Goal: Complete application form

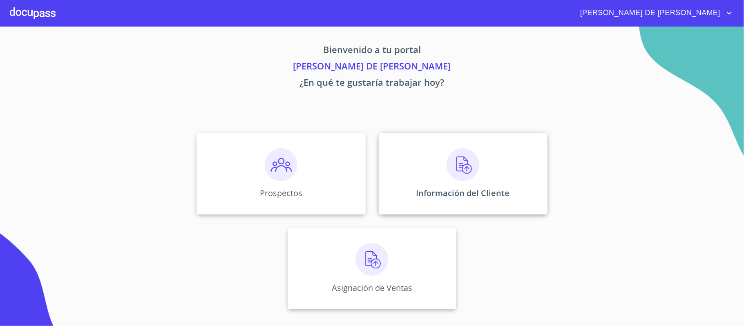
click at [439, 182] on div "Información del Cliente" at bounding box center [463, 174] width 169 height 82
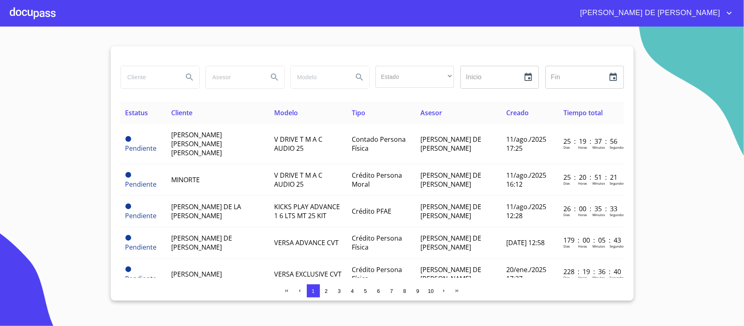
click at [40, 12] on div at bounding box center [33, 13] width 46 height 26
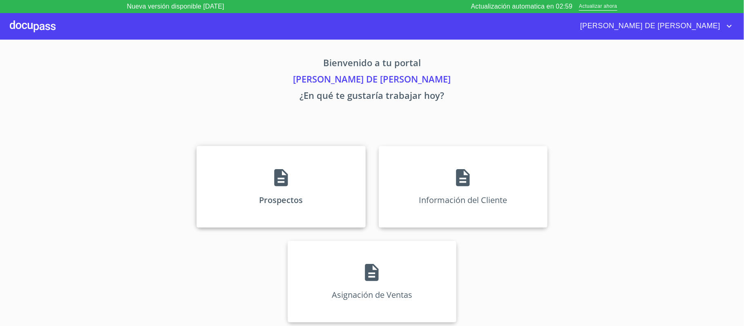
click at [298, 165] on div "Prospectos" at bounding box center [281, 187] width 169 height 82
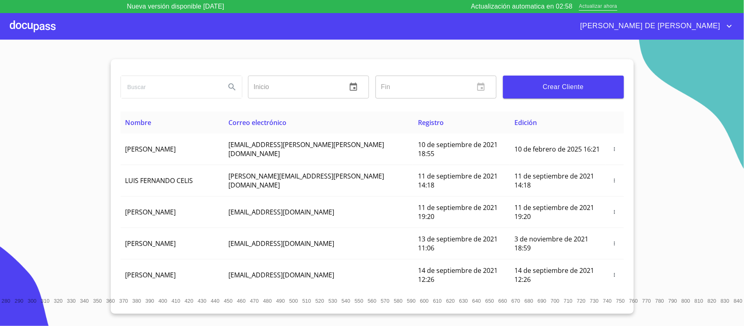
click at [592, 5] on span "Actualizar ahora" at bounding box center [598, 6] width 38 height 9
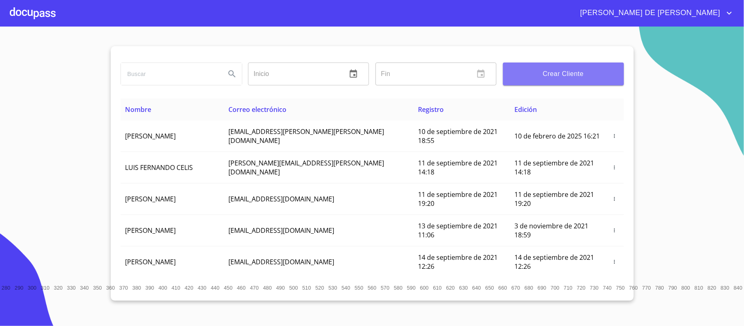
click at [535, 77] on span "Crear Cliente" at bounding box center [564, 73] width 108 height 11
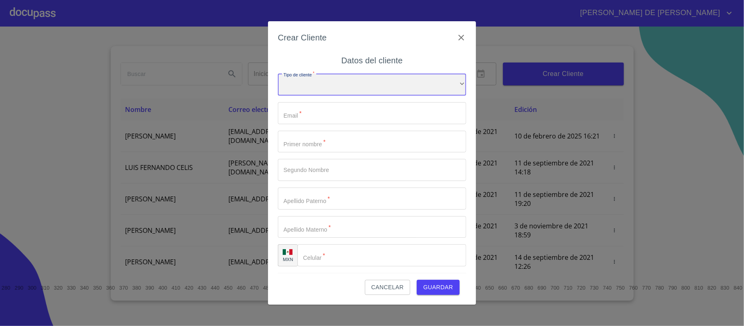
click at [341, 85] on div "​" at bounding box center [372, 85] width 188 height 22
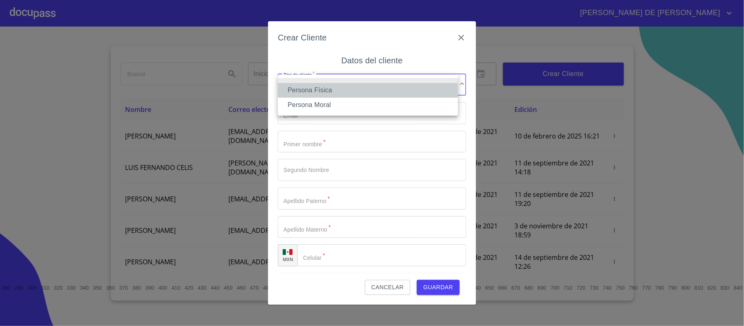
click at [346, 93] on li "Persona Física" at bounding box center [368, 90] width 180 height 15
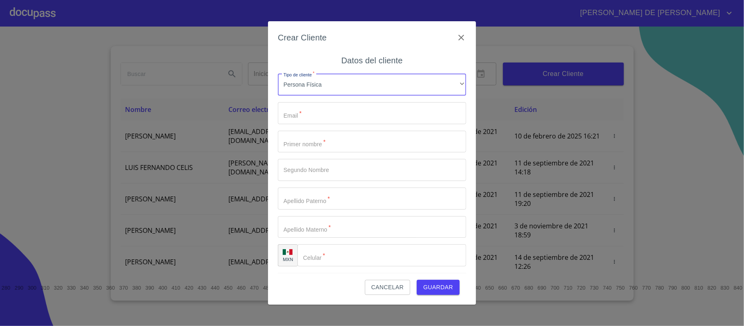
click at [314, 110] on input "Tipo de cliente   *" at bounding box center [372, 113] width 188 height 22
type input "[EMAIL_ADDRESS][DOMAIN_NAME]"
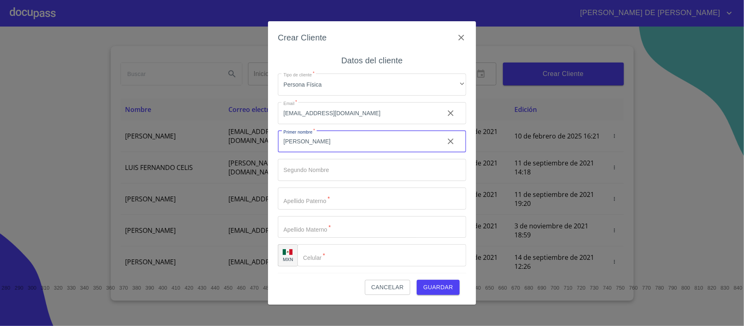
type input "[PERSON_NAME]"
type input "D"
type input "VILLA"
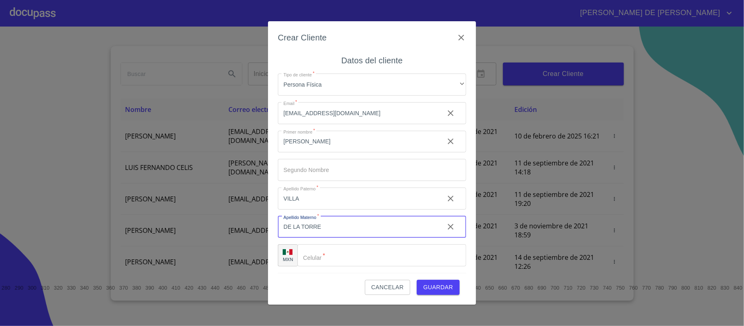
type input "DE LA TORRE"
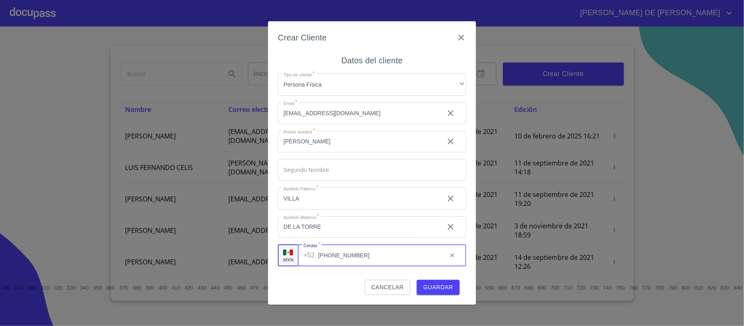
type input "[PHONE_NUMBER]"
click at [433, 283] on span "Guardar" at bounding box center [439, 288] width 30 height 10
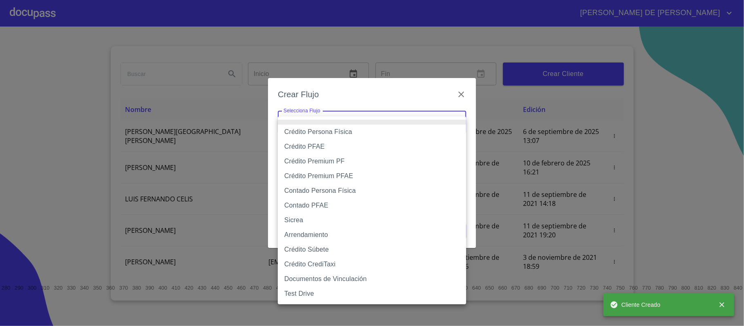
click at [336, 126] on body "RAYMUNDO DE JESUS Inicio ​ Fin ​ Crear Cliente Nombre Correo electrónico Regist…" at bounding box center [372, 163] width 744 height 326
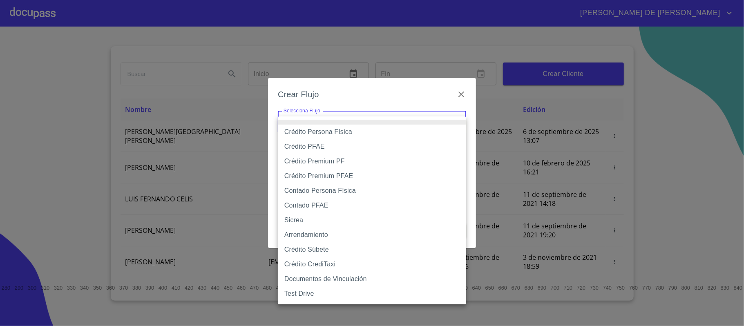
click at [339, 131] on li "Crédito Persona Física" at bounding box center [372, 132] width 188 height 15
type input "6009fb3c7d1714eb8809aa97"
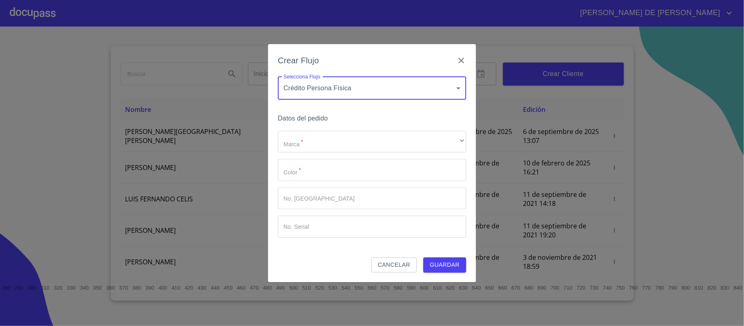
click at [339, 129] on div "Datos del pedido Marca   * ​ ​ Color   * ​ No. Pedido ​ No. Serial ​" at bounding box center [372, 185] width 188 height 145
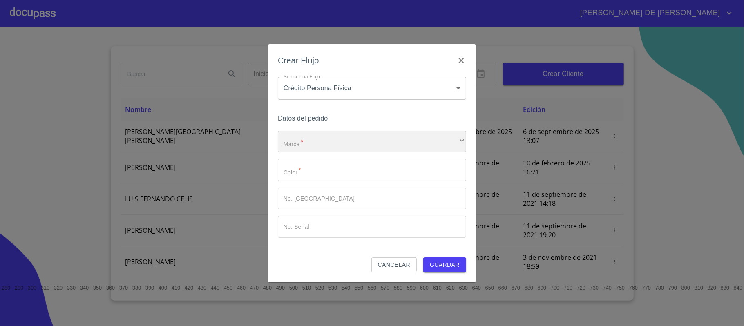
click at [336, 141] on div "​" at bounding box center [372, 142] width 188 height 22
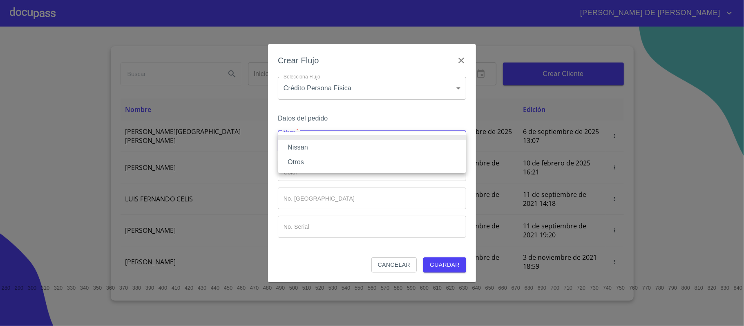
click at [324, 149] on li "Nissan" at bounding box center [372, 147] width 188 height 15
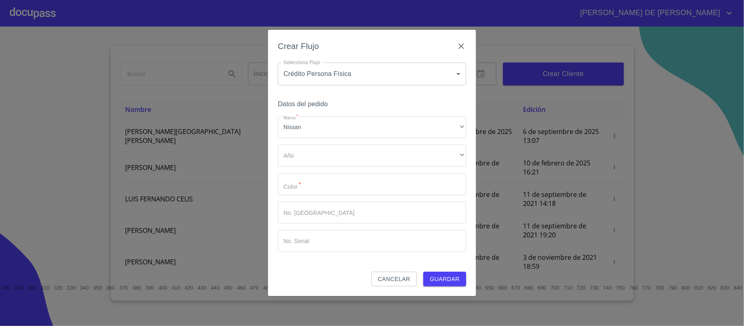
click at [330, 172] on div "Marca   * Nissan ​ Año ​ ​ Color   * ​ No. Pedido ​ No. Serial ​" at bounding box center [372, 185] width 188 height 136
click at [330, 157] on div "​" at bounding box center [372, 156] width 188 height 22
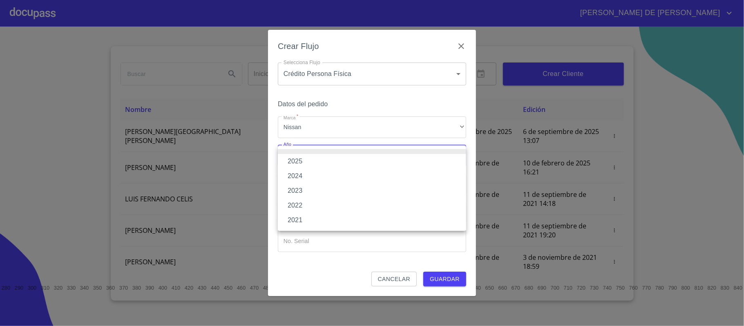
click at [325, 161] on li "2025" at bounding box center [372, 161] width 188 height 15
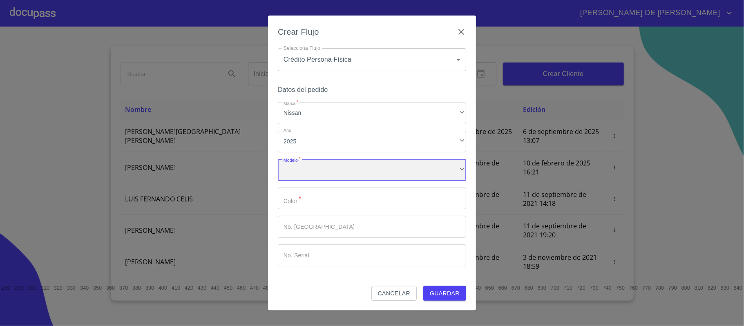
click at [330, 171] on div "​" at bounding box center [372, 170] width 188 height 22
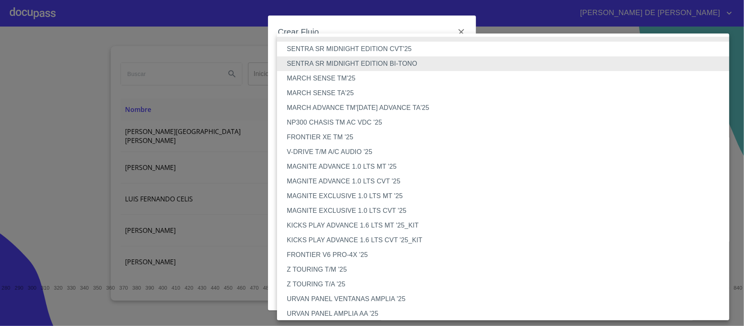
scroll to position [343, 0]
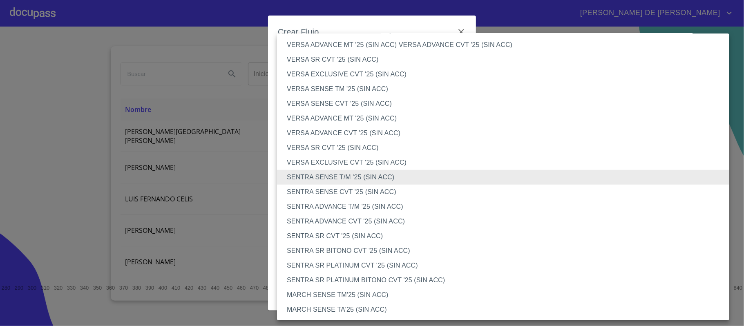
click at [344, 208] on li "SENTRA ADVANCE T/M '25 (SIN ACC)" at bounding box center [507, 207] width 461 height 15
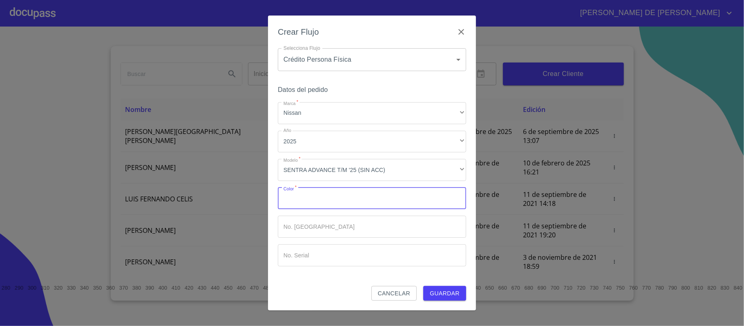
click at [334, 208] on input "Marca   *" at bounding box center [372, 199] width 188 height 22
type input "GRIS"
click at [452, 301] on div "Crear Flujo Selecciona Flujo Crédito Persona Física 6009fb3c7d1714eb8809aa97 Se…" at bounding box center [372, 163] width 208 height 295
click at [445, 295] on span "Guardar" at bounding box center [445, 294] width 30 height 10
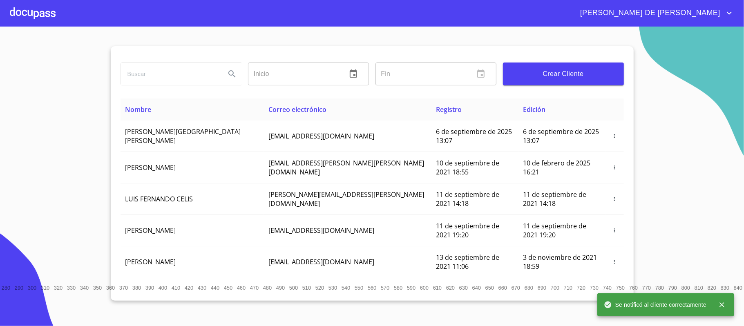
click at [19, 9] on div at bounding box center [33, 13] width 46 height 26
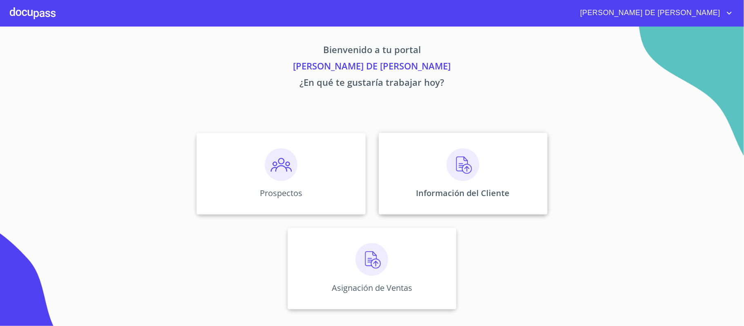
click at [416, 164] on div "Información del Cliente" at bounding box center [463, 174] width 169 height 82
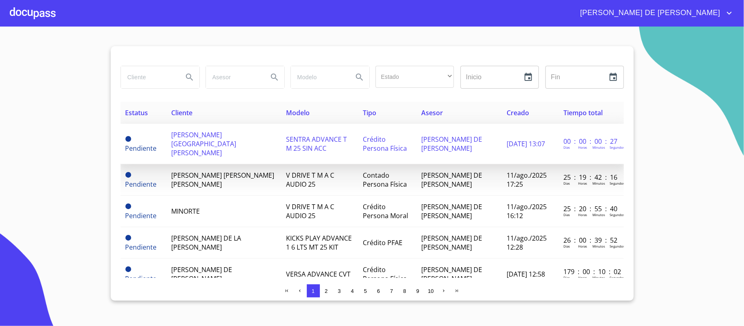
click at [180, 130] on td "ALEJANDRO VILLA DE LA TORRE" at bounding box center [223, 144] width 115 height 40
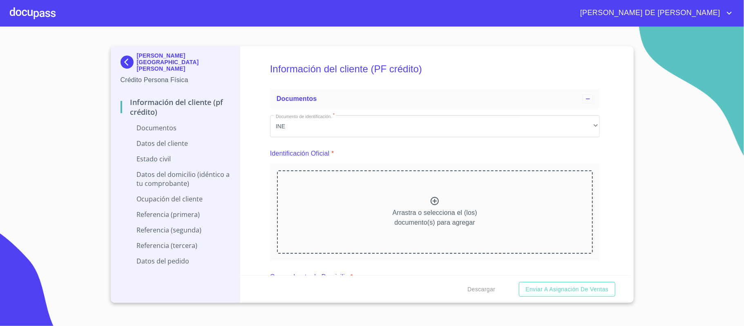
click at [40, 16] on div at bounding box center [33, 13] width 46 height 26
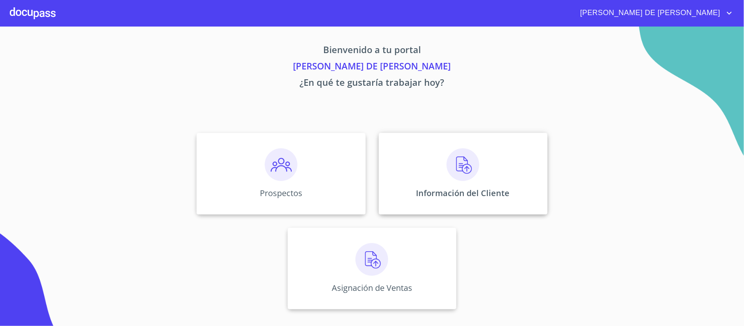
click at [473, 170] on img at bounding box center [463, 164] width 33 height 33
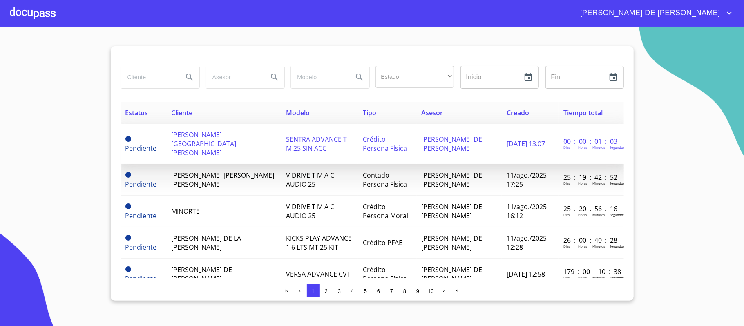
click at [172, 128] on td "ALEJANDRO VILLA DE LA TORRE" at bounding box center [223, 144] width 115 height 40
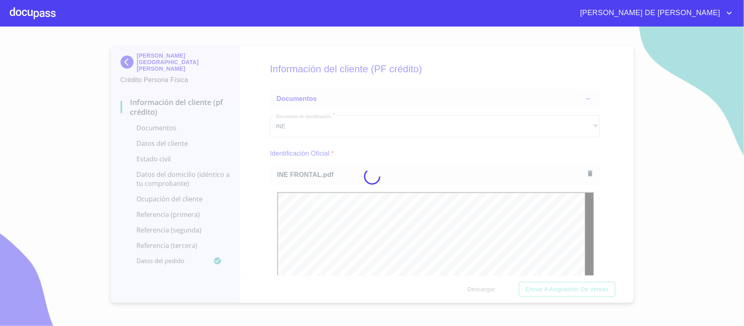
click at [254, 133] on div at bounding box center [372, 177] width 744 height 300
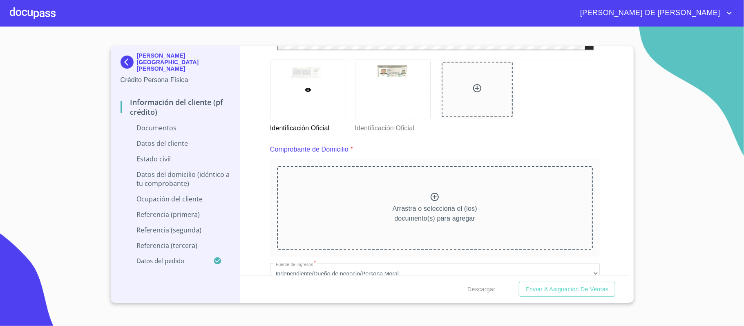
scroll to position [436, 0]
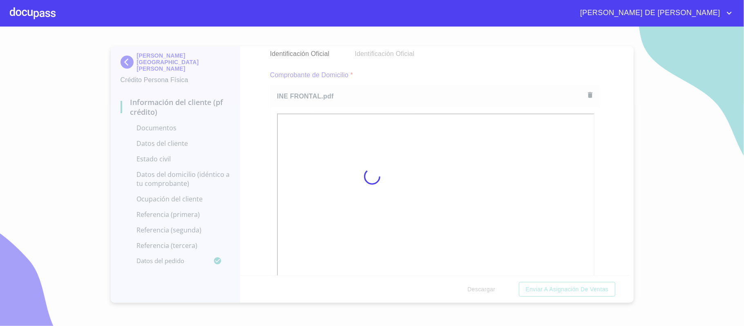
click at [265, 147] on div at bounding box center [372, 177] width 744 height 300
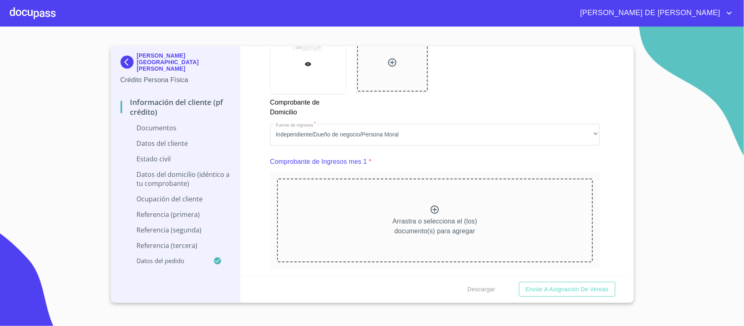
scroll to position [763, 0]
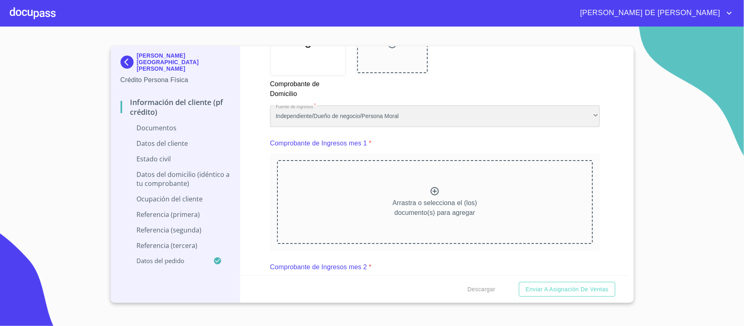
click at [350, 119] on div "Independiente/Dueño de negocio/Persona Moral" at bounding box center [435, 116] width 330 height 22
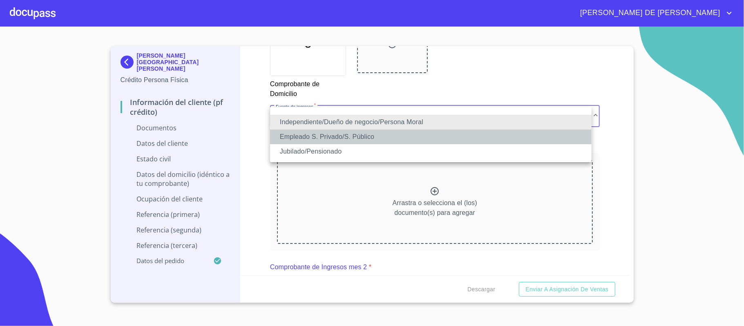
click at [344, 140] on li "Empleado S. Privado/S. Público" at bounding box center [431, 137] width 322 height 15
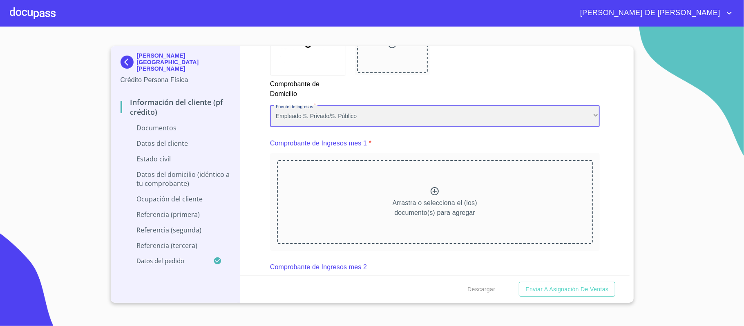
scroll to position [0, 0]
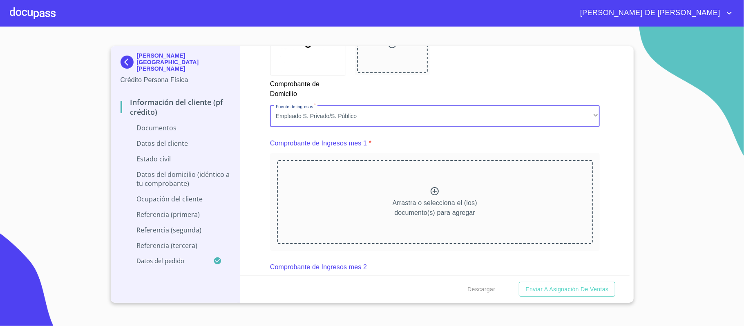
click at [435, 193] on icon at bounding box center [435, 191] width 10 height 10
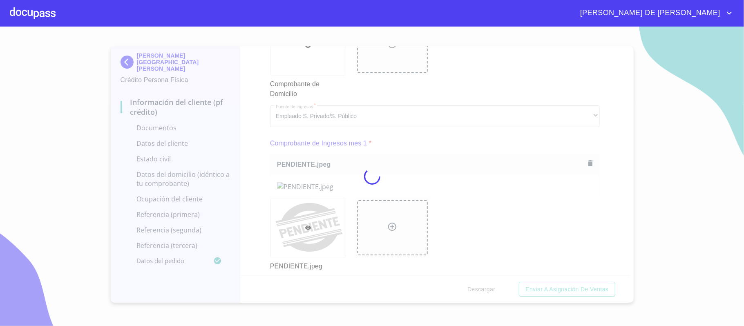
click at [605, 185] on div at bounding box center [372, 177] width 744 height 300
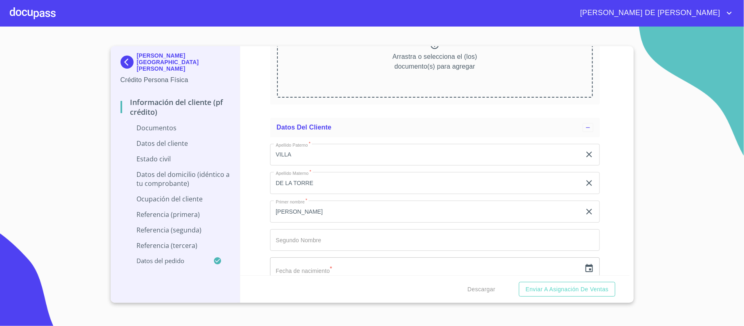
scroll to position [1472, 0]
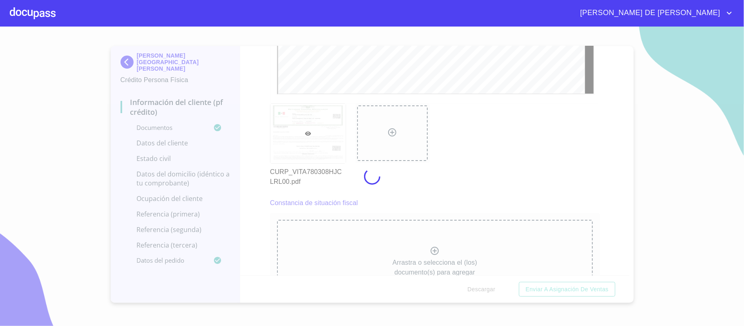
click at [261, 133] on div at bounding box center [372, 177] width 744 height 300
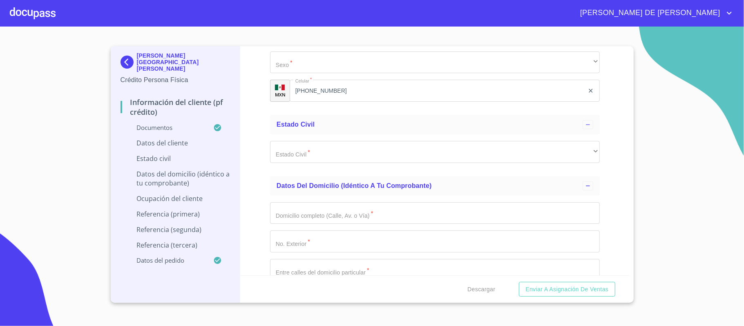
scroll to position [2071, 0]
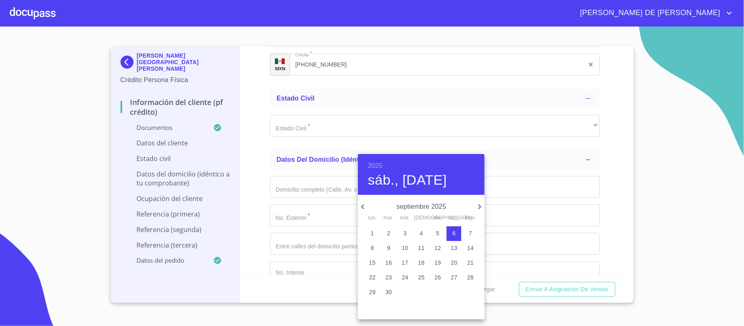
click at [377, 164] on h6 "2025" at bounding box center [375, 165] width 15 height 11
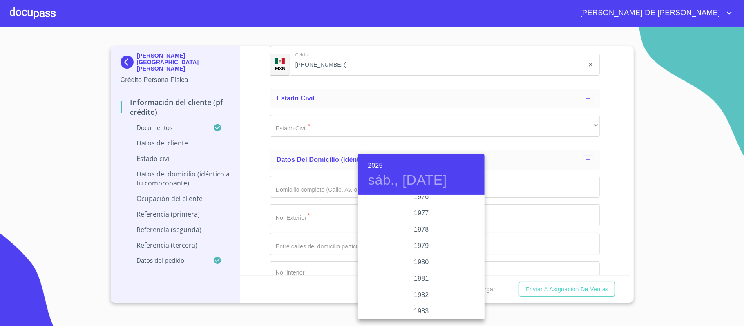
scroll to position [823, 0]
click at [420, 249] on div "1978" at bounding box center [421, 248] width 127 height 16
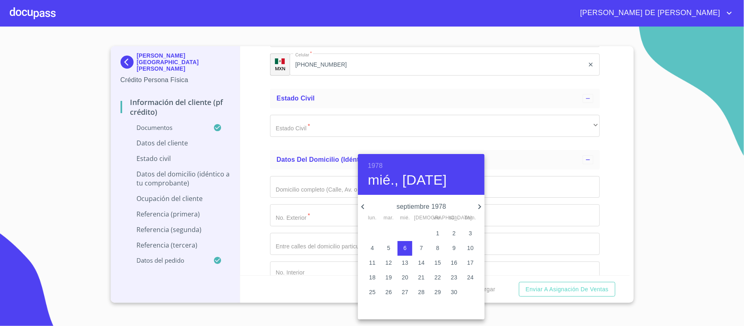
click at [363, 207] on icon "button" at bounding box center [363, 207] width 10 height 10
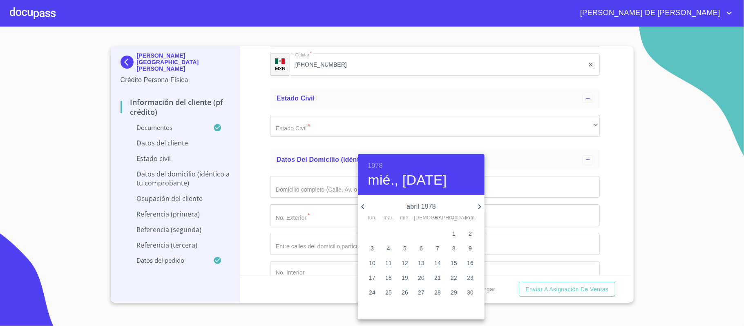
click at [363, 207] on icon "button" at bounding box center [363, 207] width 10 height 10
click at [479, 211] on icon "button" at bounding box center [480, 207] width 10 height 10
click at [404, 247] on p "8" at bounding box center [405, 248] width 3 height 8
type input "8 de mar. de 1978"
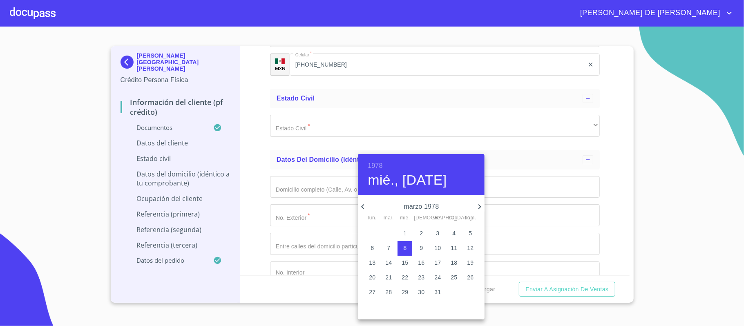
click at [316, 180] on div at bounding box center [372, 163] width 744 height 326
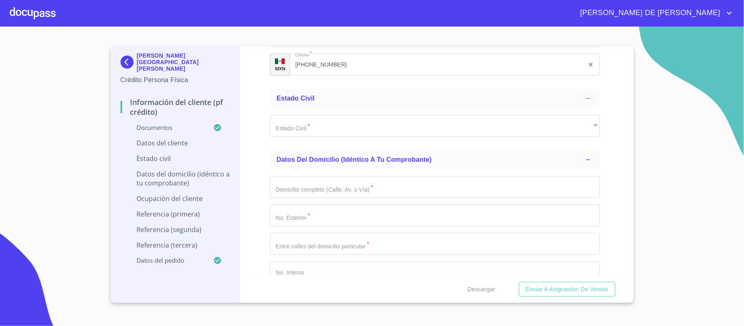
type input "VITA780308MX2"
type input "VITA780308HJCLRL00"
type input "2168856859"
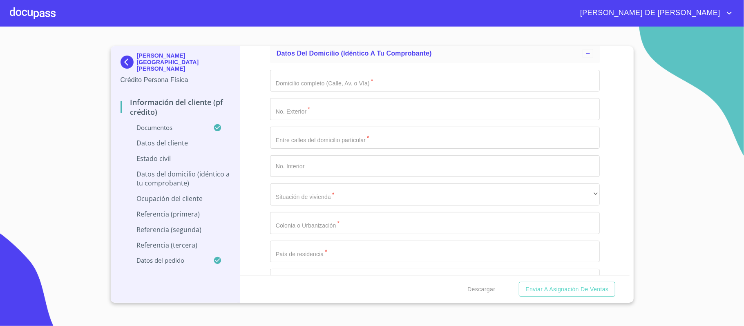
scroll to position [2181, 0]
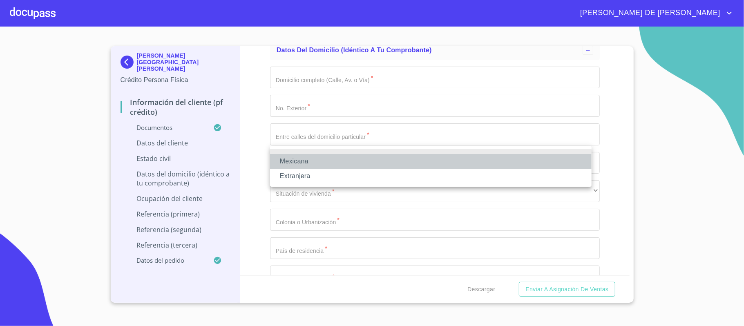
drag, startPoint x: 303, startPoint y: 156, endPoint x: 301, endPoint y: 164, distance: 8.1
click at [301, 164] on li "Mexicana" at bounding box center [431, 161] width 322 height 15
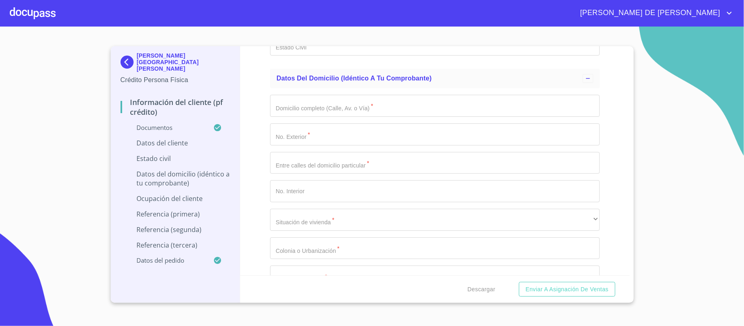
drag, startPoint x: 307, startPoint y: 182, endPoint x: 242, endPoint y: 170, distance: 65.7
click at [249, 176] on div "Información del cliente (PF crédito) Documentos Documento de identificación.   …" at bounding box center [435, 160] width 390 height 229
type input "MEXICO"
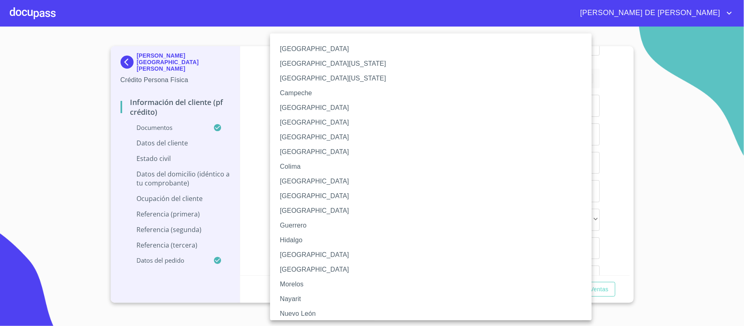
click at [303, 253] on li "Jalisco" at bounding box center [435, 255] width 330 height 15
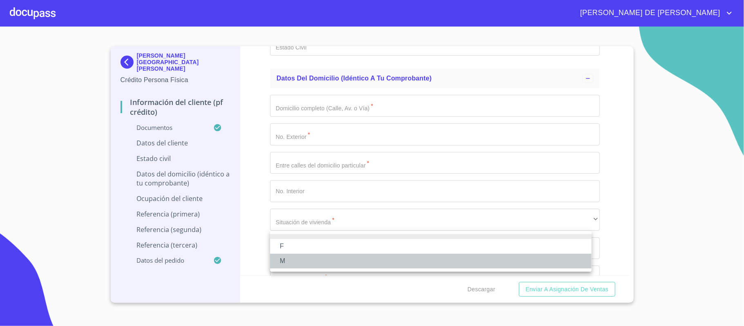
click at [302, 256] on li "M" at bounding box center [431, 261] width 322 height 15
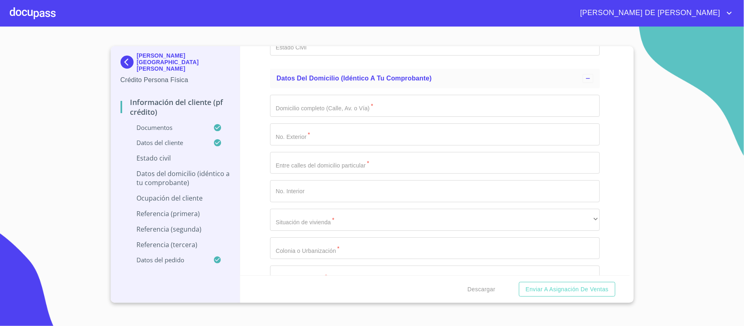
click at [258, 220] on div "Información del cliente (PF crédito) Documentos Documento de identificación.   …" at bounding box center [435, 160] width 390 height 229
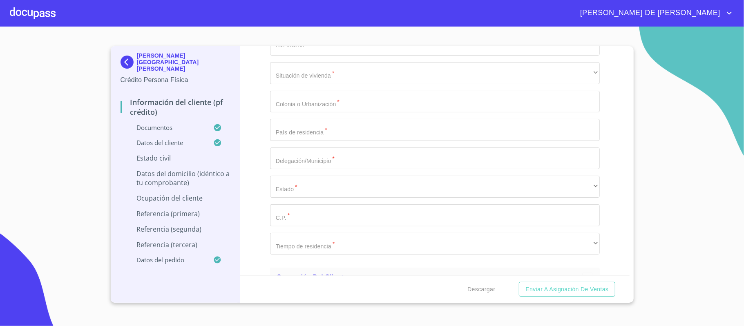
scroll to position [2344, 0]
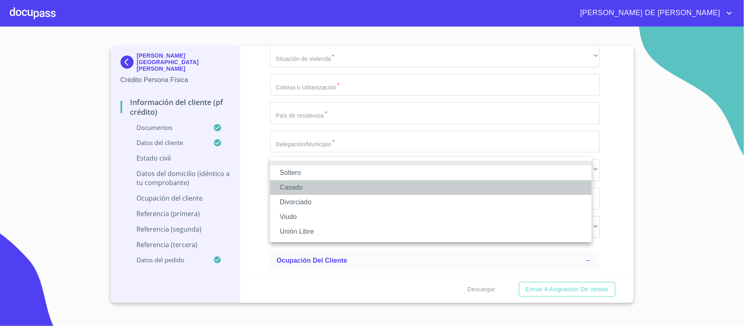
click at [314, 185] on li "Casado" at bounding box center [431, 187] width 322 height 15
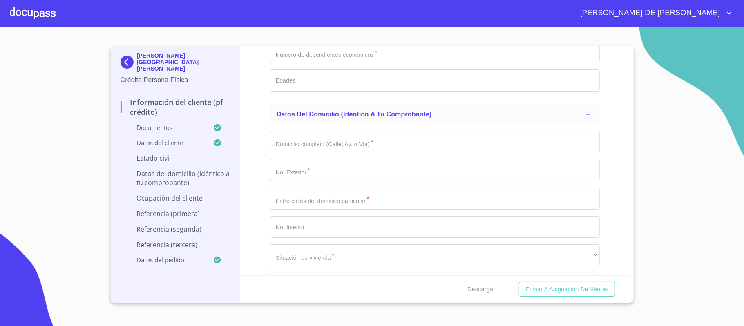
scroll to position [2453, 0]
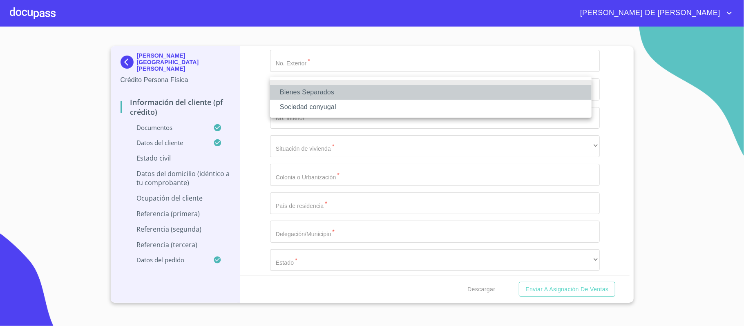
click at [307, 90] on li "Bienes Separados" at bounding box center [431, 92] width 322 height 15
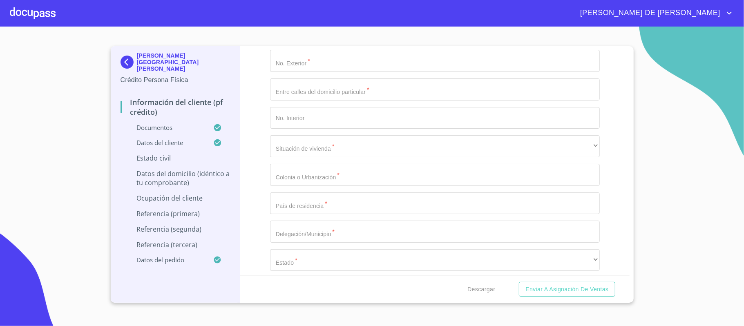
type input "NANCY"
type input "CAROLINA"
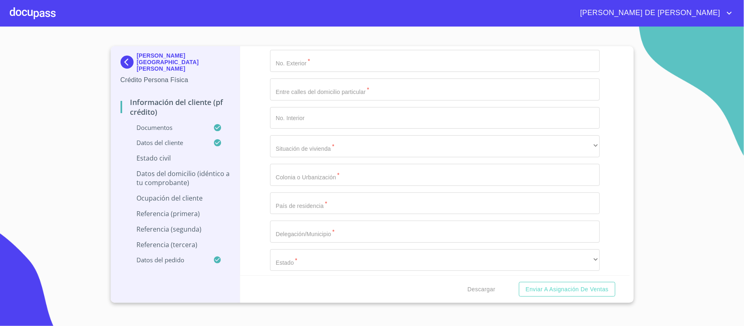
type input "PERALES"
type input "CASILLAS"
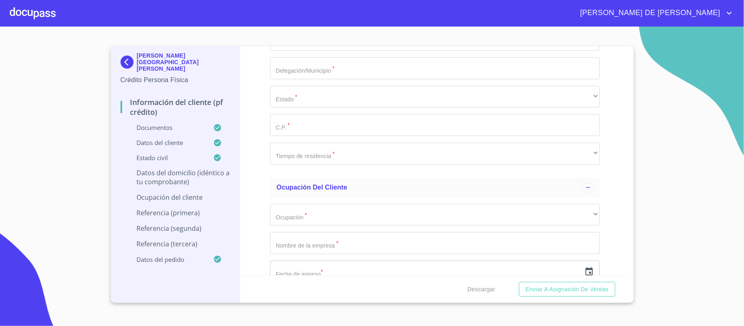
drag, startPoint x: 291, startPoint y: 69, endPoint x: 263, endPoint y: 60, distance: 29.2
click at [264, 60] on div "Información del cliente (PF crédito) Documentos Documento de identificación.   …" at bounding box center [435, 160] width 390 height 229
type input "2"
type input "15 Y 7 AÑOS"
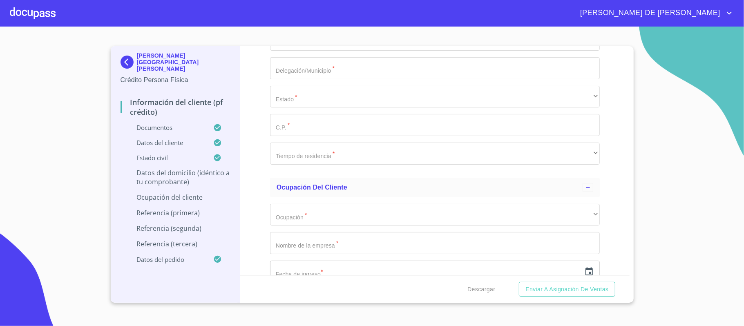
type input "ISLA MEZCALA"
type input "5035"
type input "AV DEL TESORO Y VISTA AL ATARDECER"
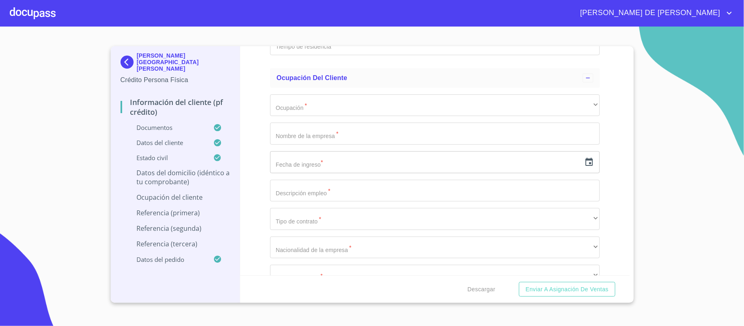
scroll to position [2730, 0]
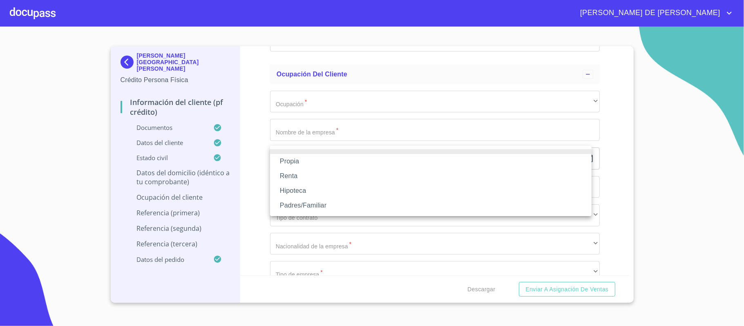
click at [312, 159] on li "Propia" at bounding box center [431, 161] width 322 height 15
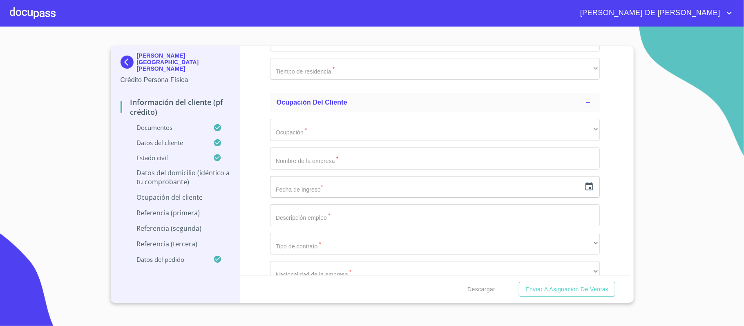
type input "$2,500,000"
type input "m"
type input "MIRADOR DEL TESORO"
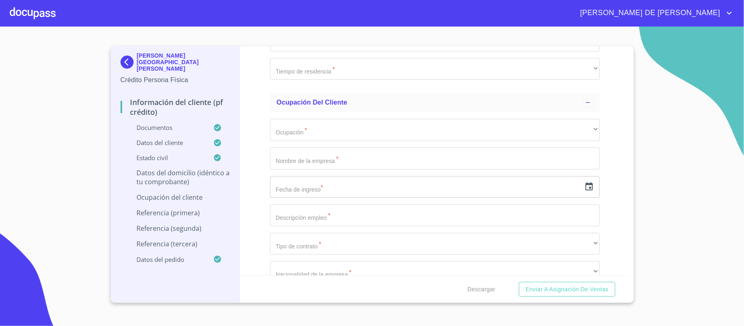
type input "MEXICO"
type input "TLAQUEPAQUE"
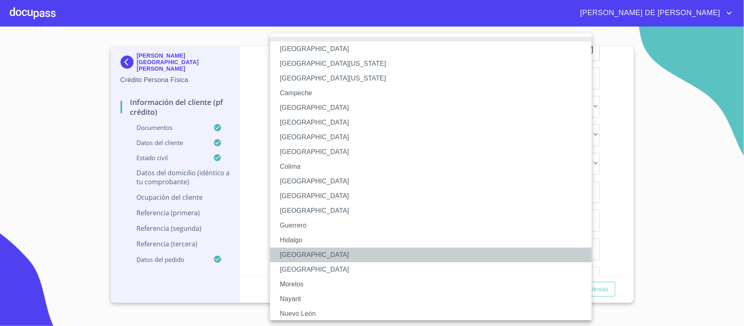
click at [308, 252] on li "Jalisco" at bounding box center [435, 255] width 330 height 15
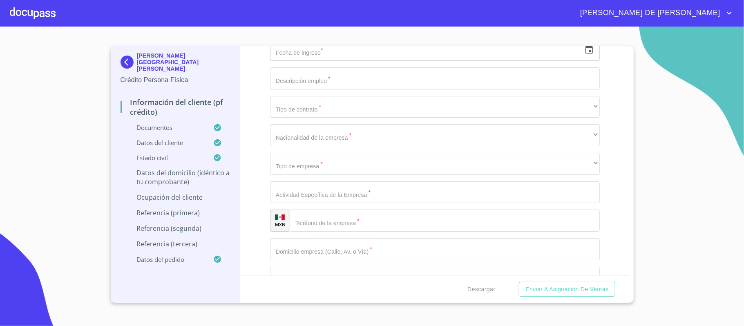
type input "45608"
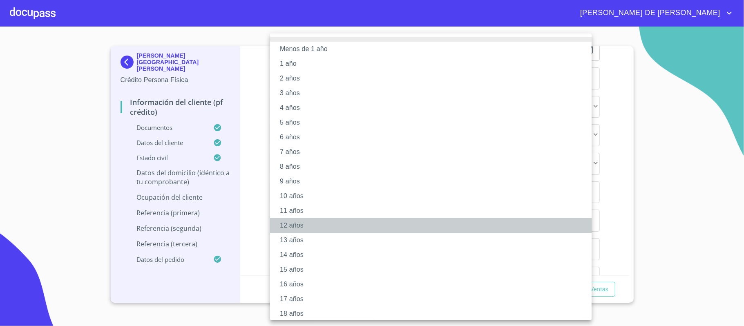
click at [312, 223] on li "12 años" at bounding box center [435, 225] width 330 height 15
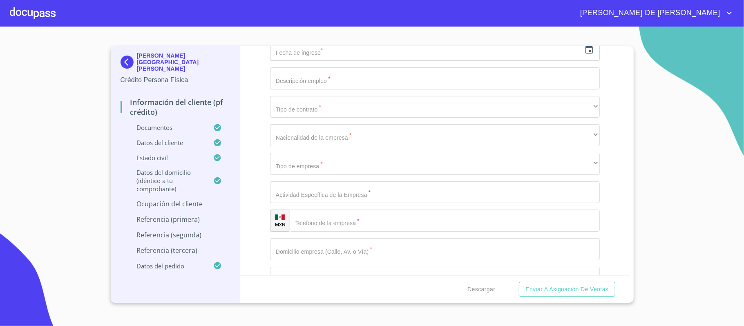
click at [257, 189] on div "Información del cliente (PF crédito) Documentos Documento de identificación.   …" at bounding box center [435, 160] width 390 height 229
click at [292, 170] on div "Ocupación   * ​ ​ Nombre de la empresa   * ​ Fecha de ingreso * ​ Descripción e…" at bounding box center [435, 124] width 330 height 576
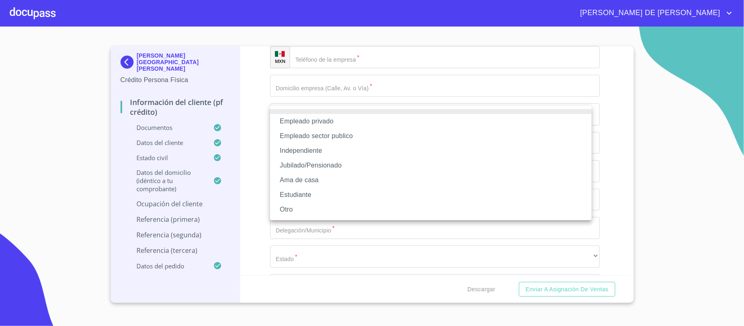
click at [321, 125] on li "Empleado privado" at bounding box center [431, 121] width 322 height 15
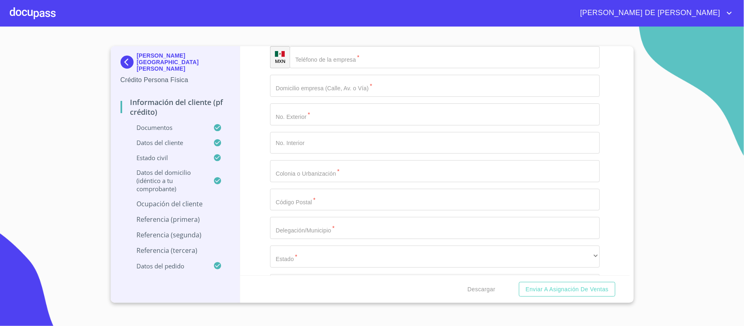
type input "CONTINENTAL"
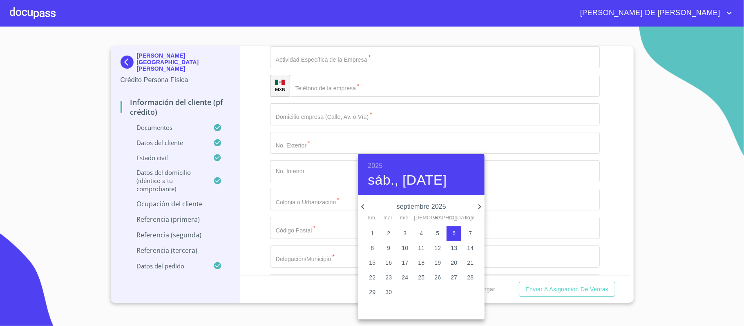
click at [376, 164] on h6 "2025" at bounding box center [375, 165] width 15 height 11
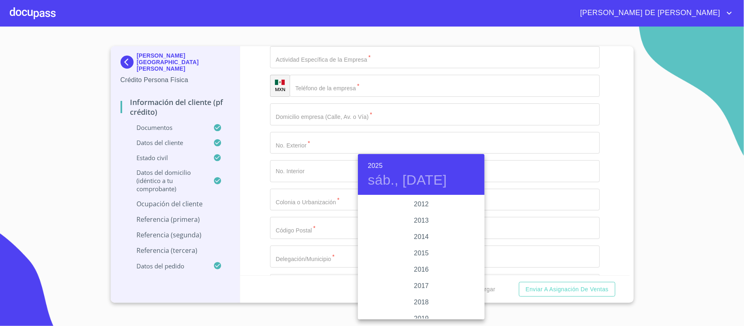
scroll to position [1368, 0]
click at [415, 207] on div "2009" at bounding box center [421, 210] width 127 height 16
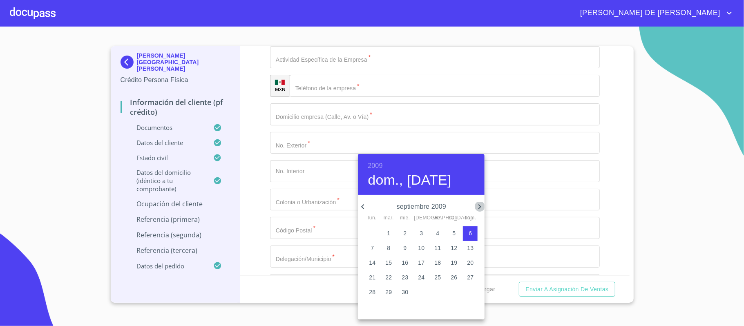
click at [476, 207] on icon "button" at bounding box center [480, 207] width 10 height 10
click at [388, 232] on p "1" at bounding box center [388, 233] width 3 height 8
type input "1 de dic. de 2009"
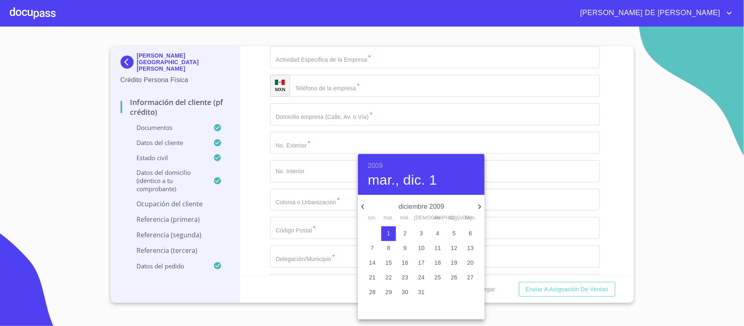
click at [318, 200] on div at bounding box center [372, 163] width 744 height 326
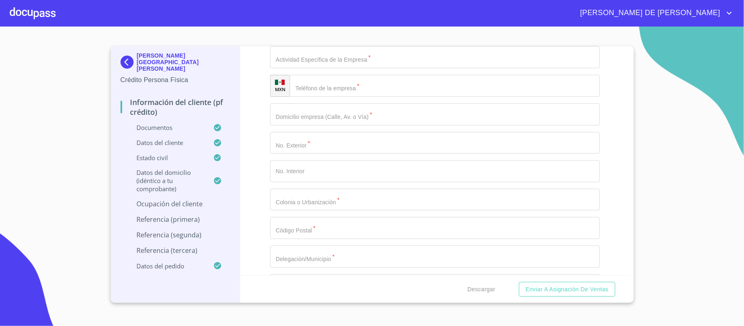
type input "CIBER SEGURIDAD"
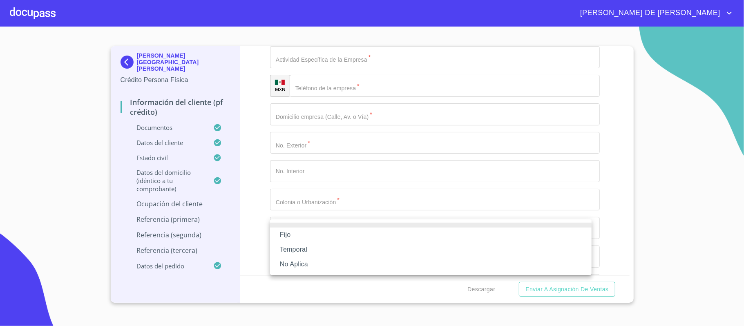
click at [309, 239] on li "Fijo" at bounding box center [431, 235] width 322 height 15
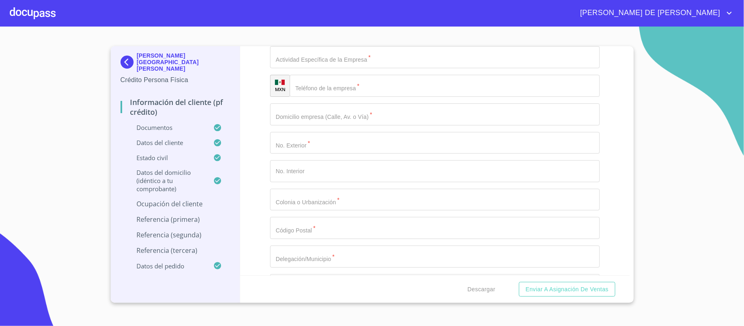
type input "35000"
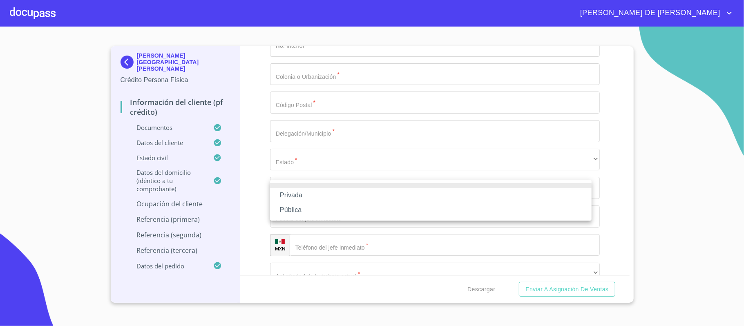
click at [305, 162] on div at bounding box center [372, 163] width 744 height 326
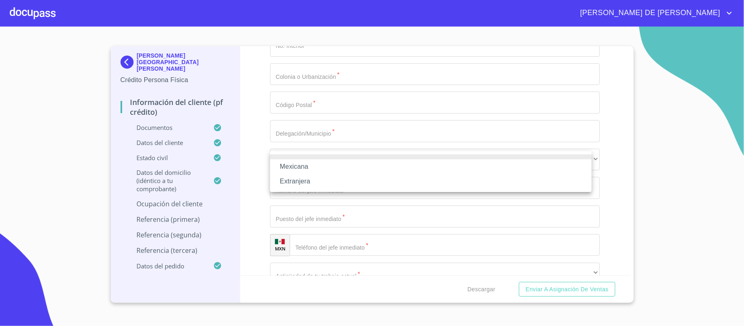
click at [305, 164] on li "Mexicana" at bounding box center [431, 166] width 322 height 15
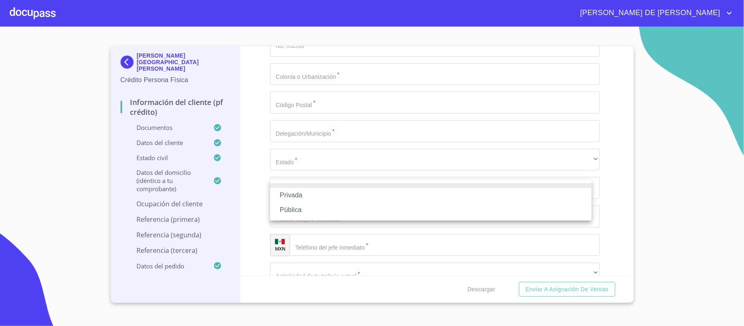
click at [308, 195] on li "Privada" at bounding box center [431, 195] width 322 height 15
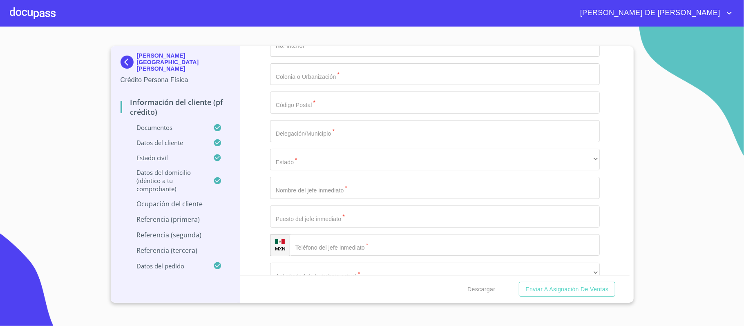
type input "TECNOLOGIA AUTOMOTRIZ"
type input "(33)32831100"
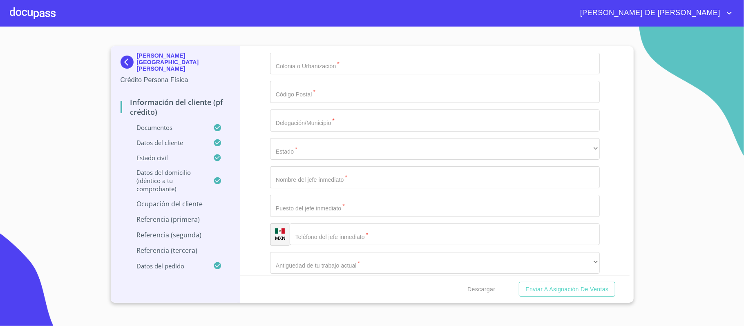
type input "PERIFERICO SUR"
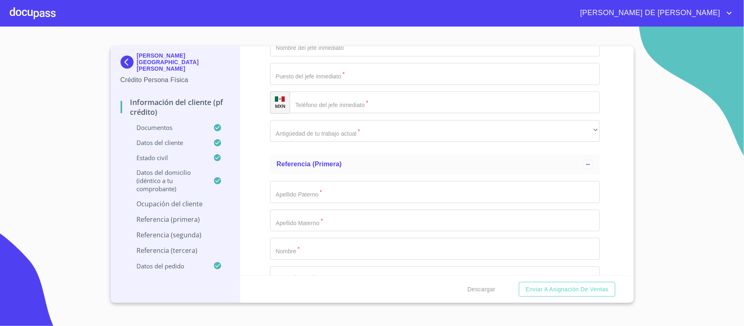
type input "7999"
type input "SANTA MARIA TEQUEPEXPAN"
type input "45604"
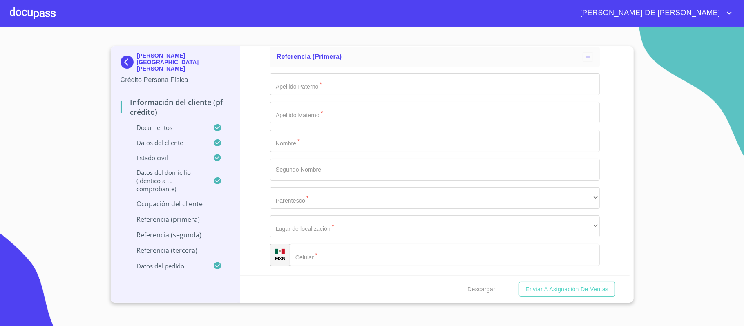
scroll to position [3418, 0]
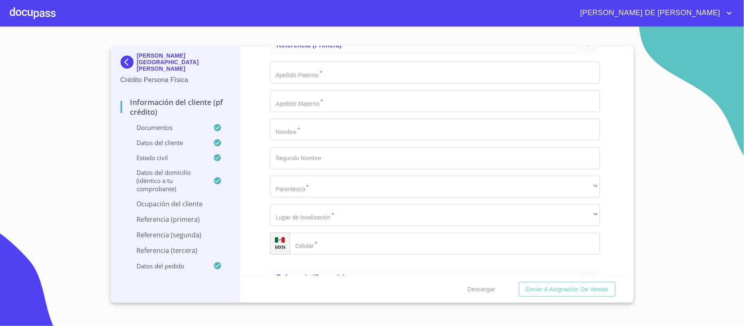
type input "TLAQUEPAQUE"
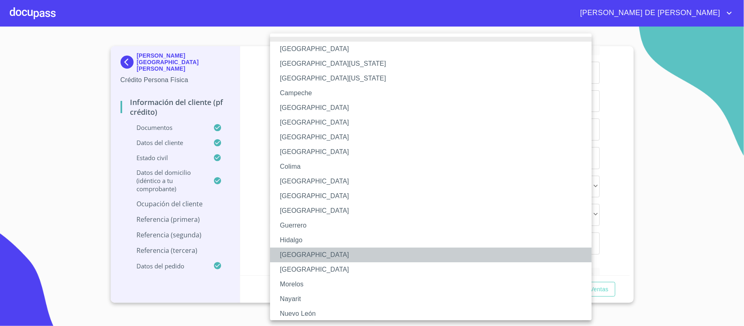
click at [303, 251] on li "Jalisco" at bounding box center [435, 255] width 330 height 15
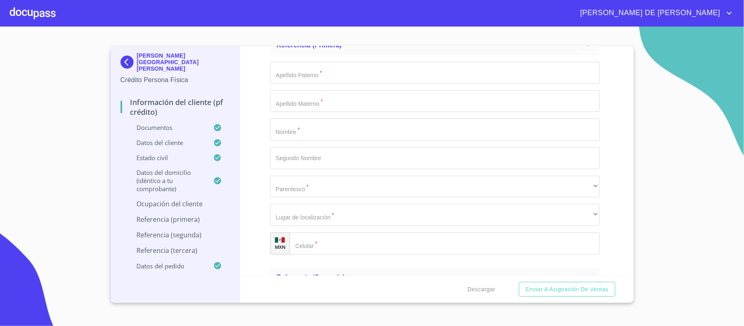
type input "ROCIO GUERRA"
type input "GERENTE"
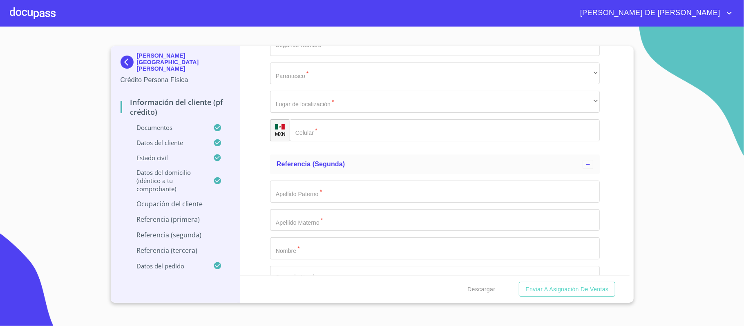
type input "(33)32831100"
drag, startPoint x: 378, startPoint y: 184, endPoint x: 371, endPoint y: 182, distance: 6.9
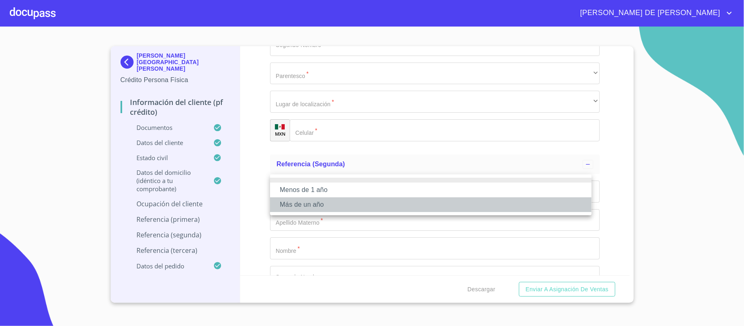
click at [327, 207] on li "Más de un año" at bounding box center [431, 204] width 322 height 15
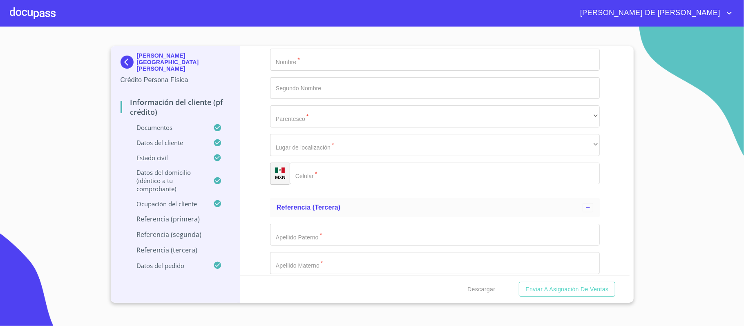
scroll to position [3695, 0]
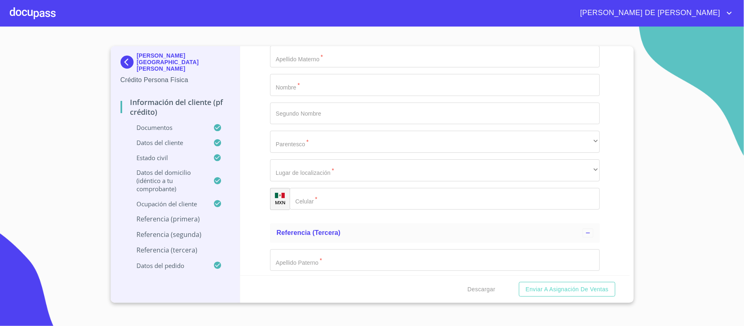
type input "VILLA"
type input "DE LA TORRE"
type input "EDGAR"
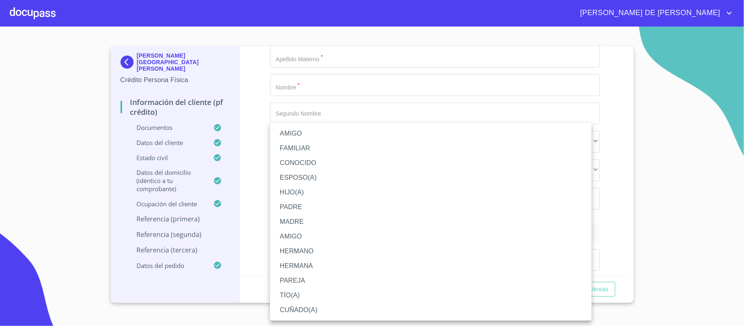
click at [330, 256] on li "HERMANO" at bounding box center [431, 251] width 322 height 15
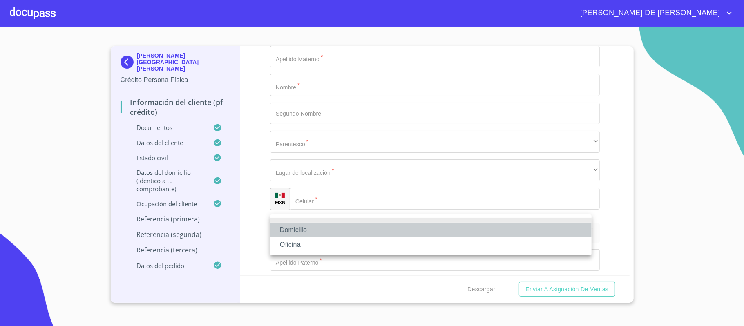
click at [339, 228] on li "Domicilio" at bounding box center [431, 230] width 322 height 15
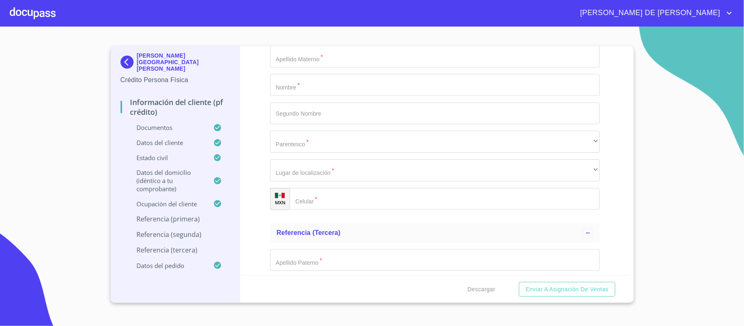
type input "(33)15451390"
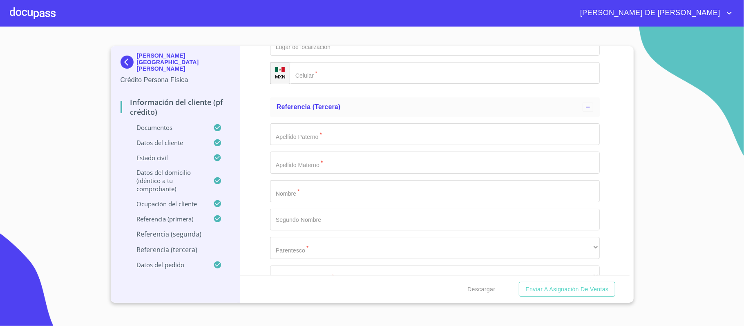
type input "PERALES"
type input "AGUILAR"
type input "MARCO"
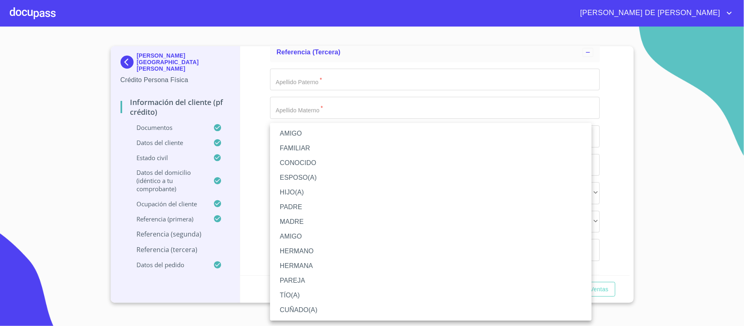
click at [318, 143] on li "FAMILIAR" at bounding box center [431, 148] width 322 height 15
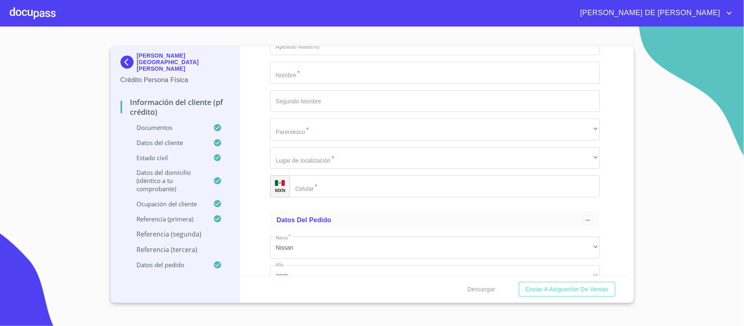
scroll to position [3985, 0]
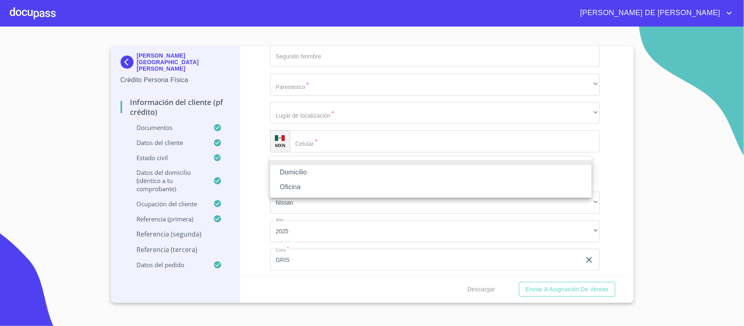
click at [312, 175] on li "Domicilio" at bounding box center [431, 172] width 322 height 15
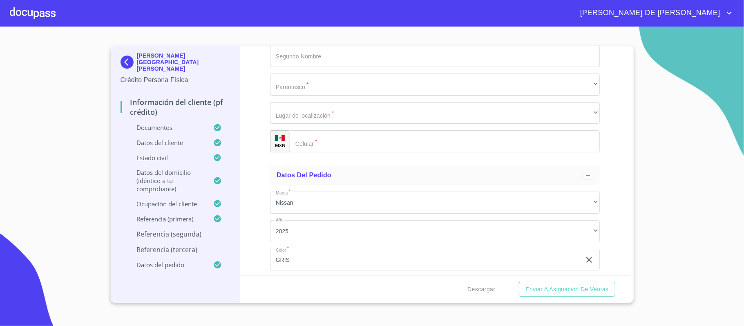
drag, startPoint x: 325, startPoint y: 194, endPoint x: 331, endPoint y: 192, distance: 6.3
type input "(33)18910079"
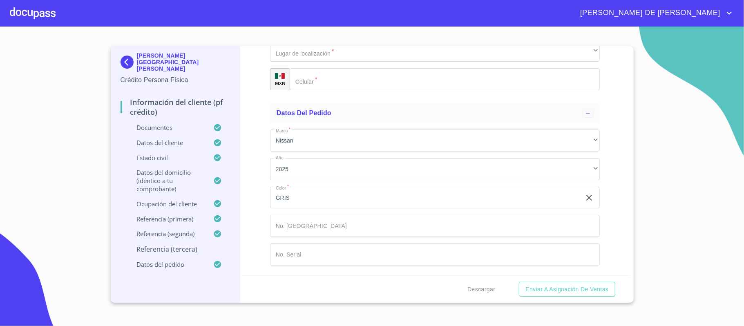
type input "VILLA"
type input "DE LA TORRE"
type input "MATIAS"
click at [317, 34] on div "​" at bounding box center [435, 22] width 330 height 22
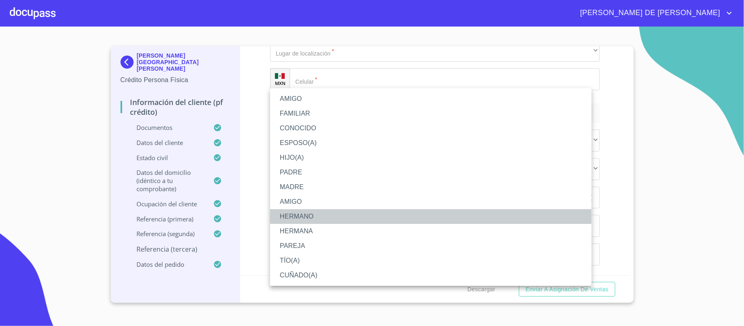
click at [306, 218] on li "HERMANO" at bounding box center [431, 216] width 322 height 15
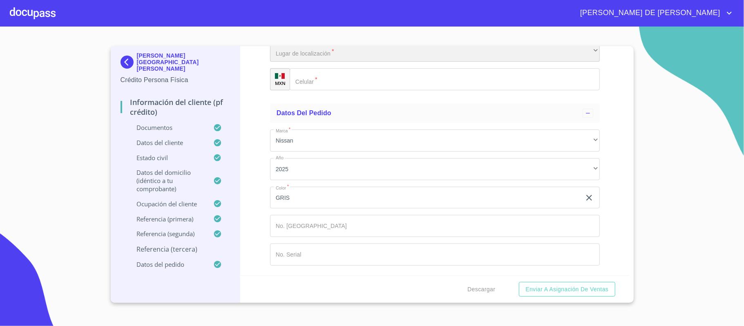
click at [320, 62] on div "​" at bounding box center [435, 51] width 330 height 22
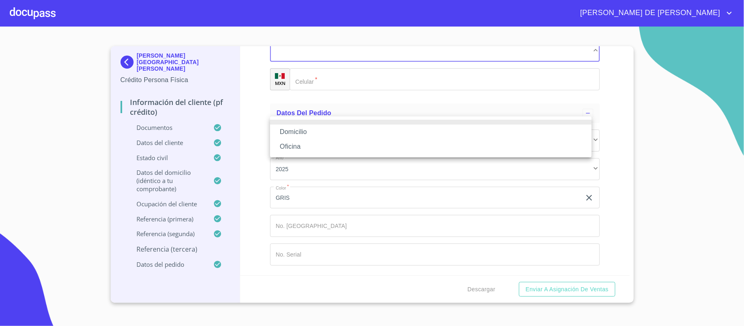
click at [320, 135] on li "Domicilio" at bounding box center [431, 132] width 322 height 15
click at [321, 90] on input "Documento de identificación.   *" at bounding box center [445, 79] width 310 height 22
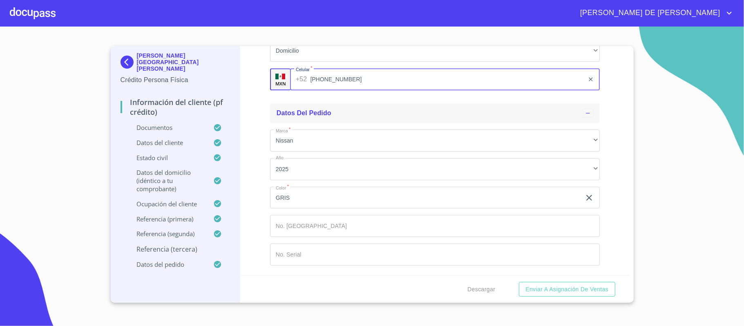
type input "(33)10116810"
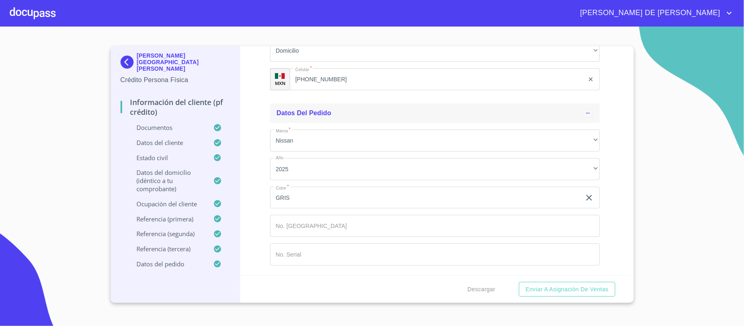
scroll to position [4333, 0]
click at [570, 294] on span "Enviar a Asignación de Ventas" at bounding box center [567, 290] width 83 height 10
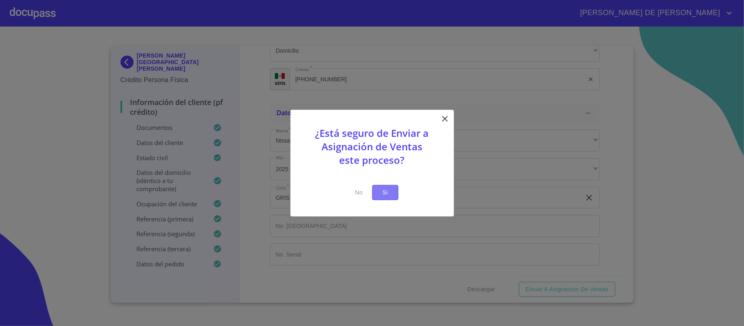
click at [390, 190] on span "Si" at bounding box center [385, 193] width 13 height 10
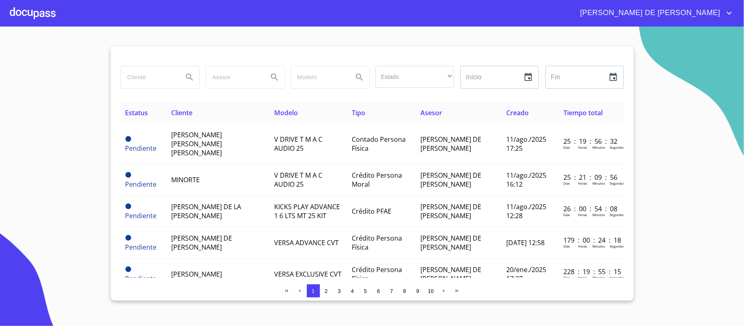
click at [166, 83] on input "search" at bounding box center [149, 77] width 56 height 22
click at [175, 79] on input "ALEJANDRO VI" at bounding box center [149, 77] width 56 height 22
type input "ALEJANDRO VI"
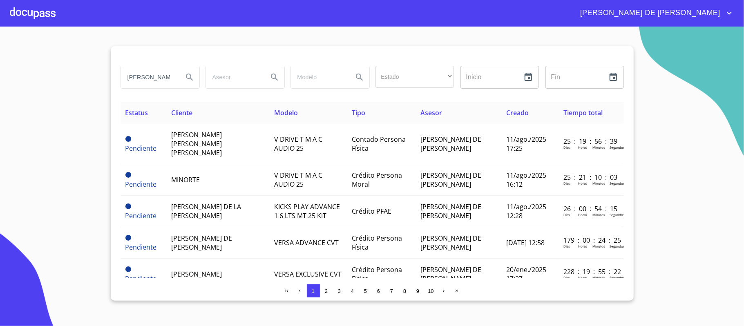
click at [182, 78] on button "Search" at bounding box center [190, 77] width 20 height 20
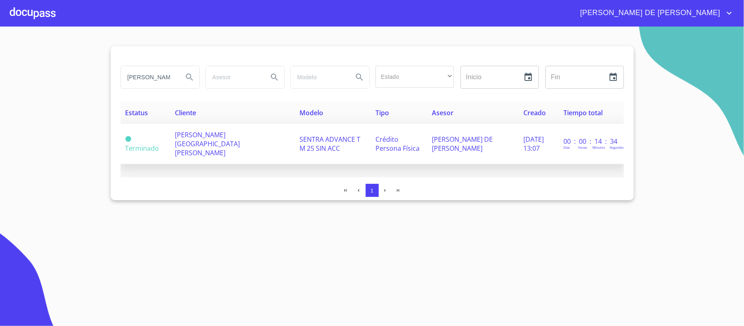
click at [200, 144] on td "ALEJANDRO VILLA DE LA TORRE" at bounding box center [232, 144] width 125 height 40
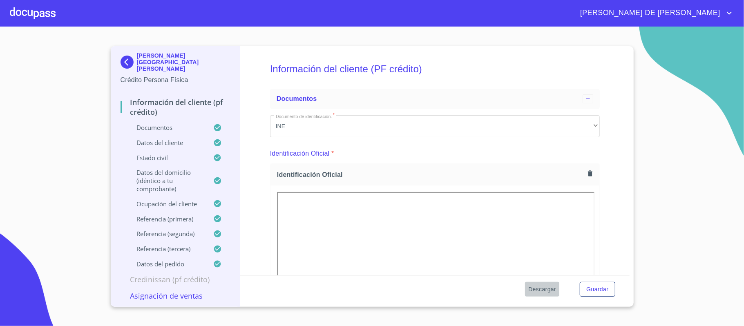
click at [542, 289] on span "Descargar" at bounding box center [543, 290] width 28 height 10
